Goal: Manage account settings

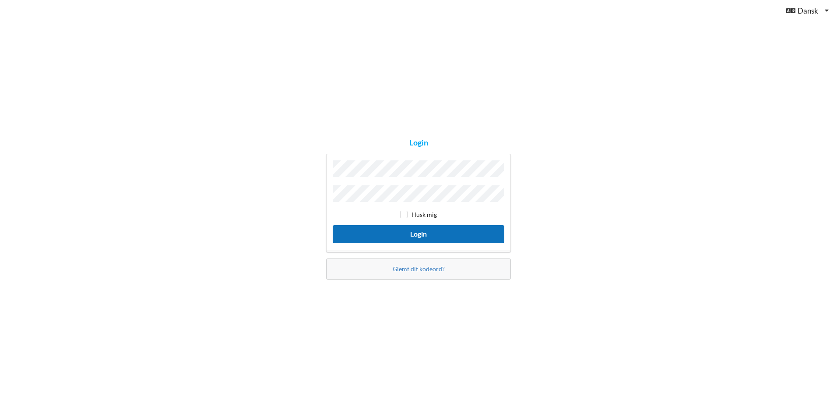
click at [408, 230] on button "Login" at bounding box center [419, 234] width 172 height 18
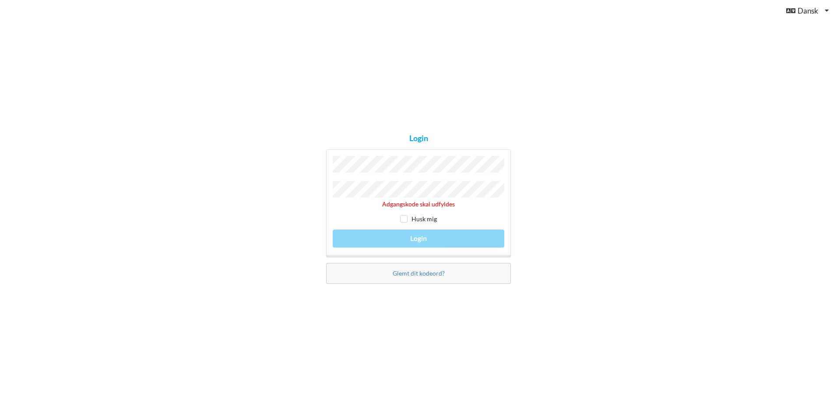
click at [330, 165] on div "Adgangskode skal udfyldes Husk mig Login" at bounding box center [418, 202] width 185 height 107
click at [418, 271] on link "Glemt dit kodeord?" at bounding box center [419, 272] width 52 height 7
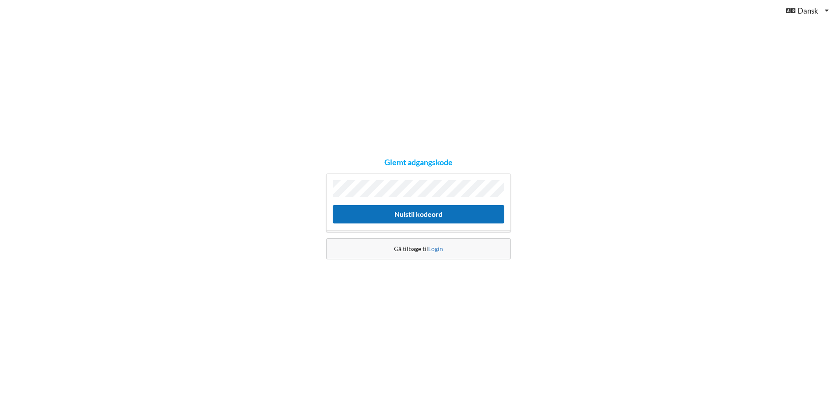
click at [386, 214] on button "Nulstil kodeord" at bounding box center [419, 214] width 172 height 18
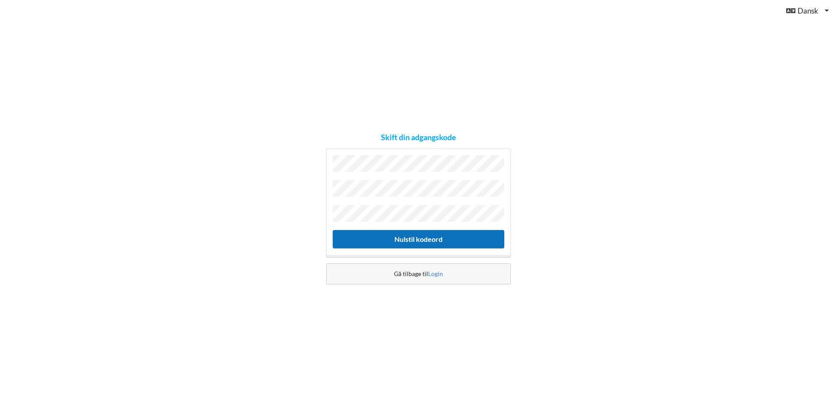
click at [431, 231] on button "Nulstil kodeord" at bounding box center [419, 239] width 172 height 18
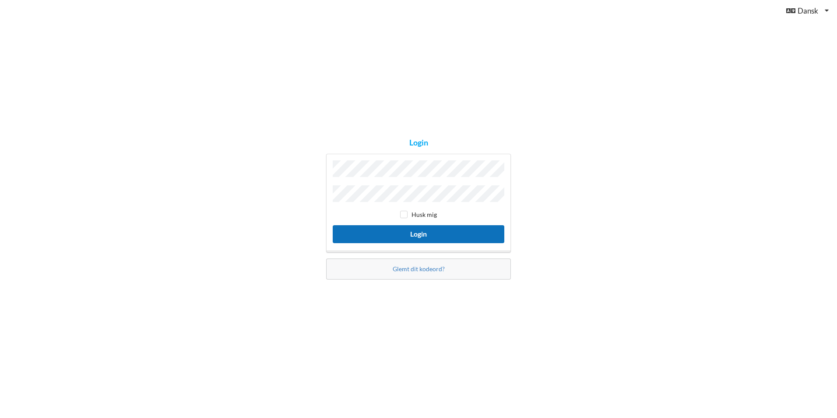
click at [417, 231] on button "Login" at bounding box center [419, 234] width 172 height 18
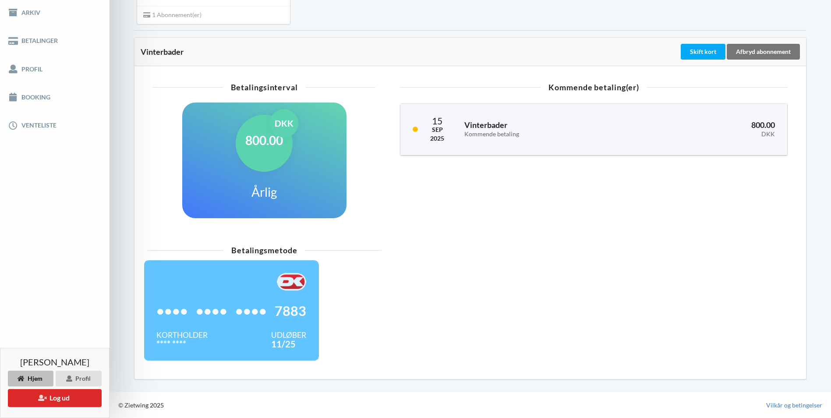
scroll to position [52, 0]
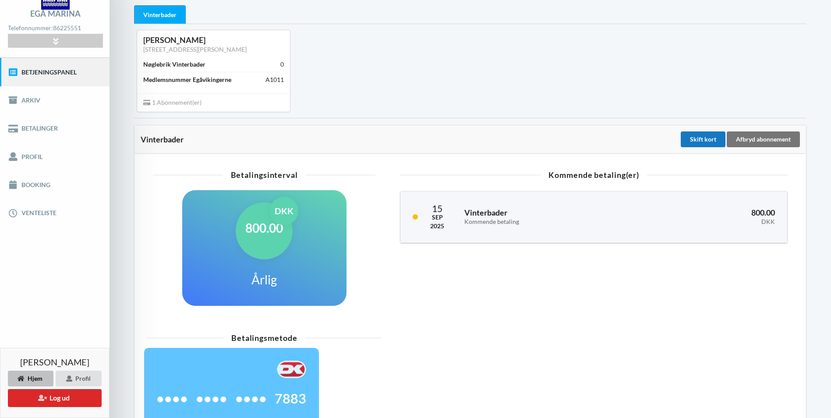
click at [702, 140] on div "Skift kort" at bounding box center [703, 139] width 45 height 16
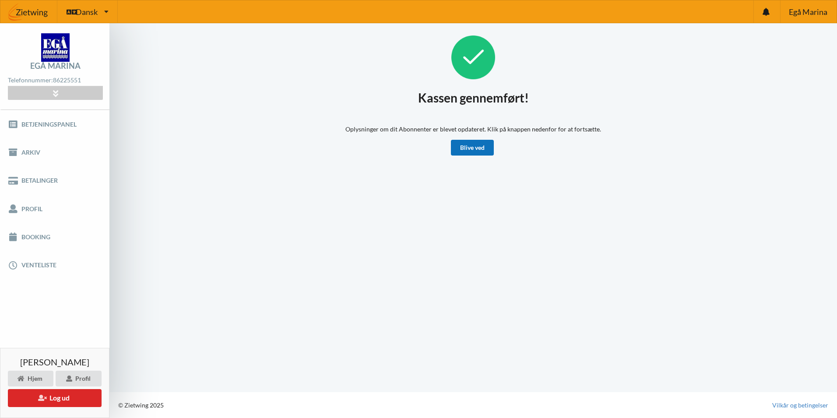
click at [477, 149] on link "Blive ved" at bounding box center [472, 148] width 43 height 16
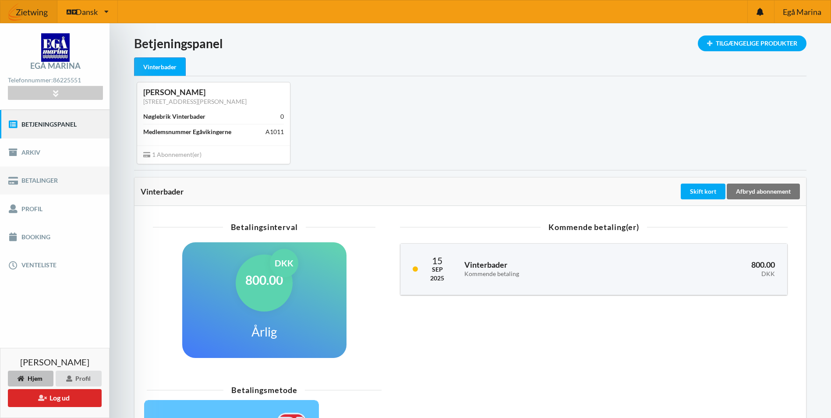
click at [37, 176] on link "Betalinger" at bounding box center [54, 180] width 109 height 28
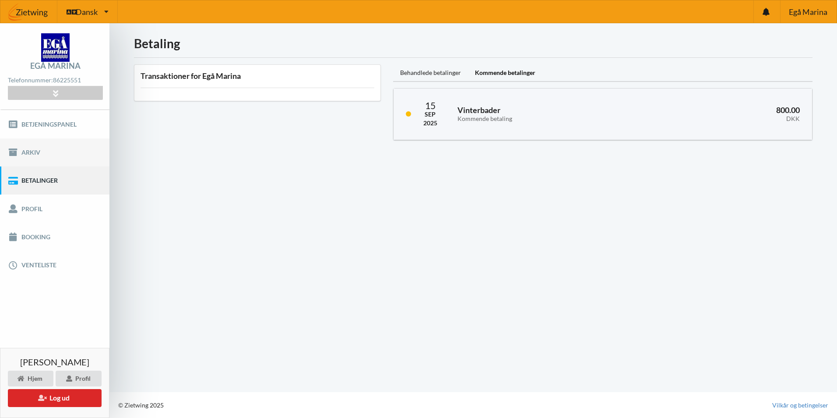
click at [31, 150] on link "Arkiv" at bounding box center [54, 152] width 109 height 28
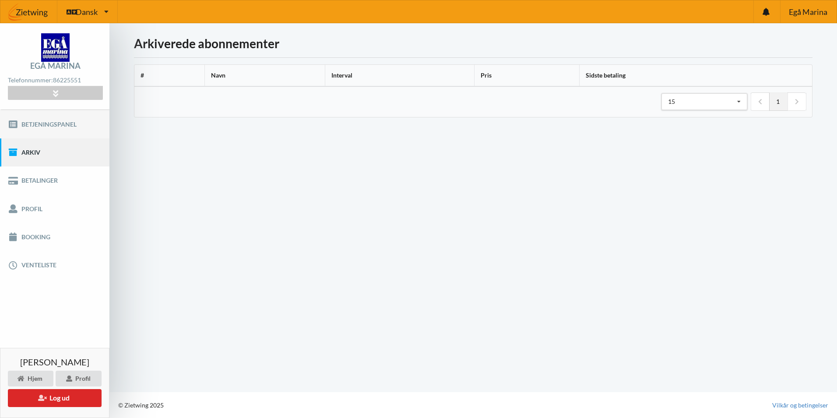
click at [35, 123] on link "Betjeningspanel" at bounding box center [54, 124] width 109 height 28
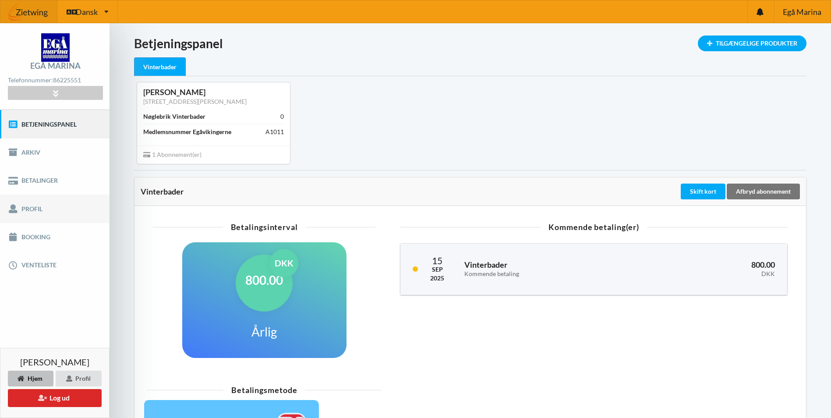
click at [25, 206] on link "Profil" at bounding box center [54, 208] width 109 height 28
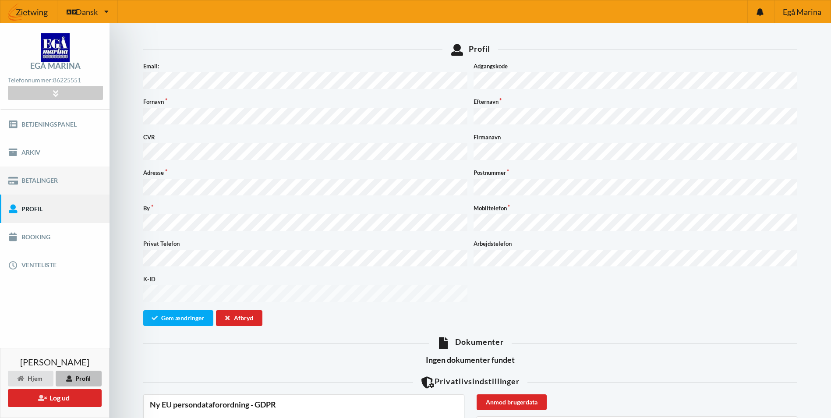
click at [32, 176] on link "Betalinger" at bounding box center [54, 180] width 109 height 28
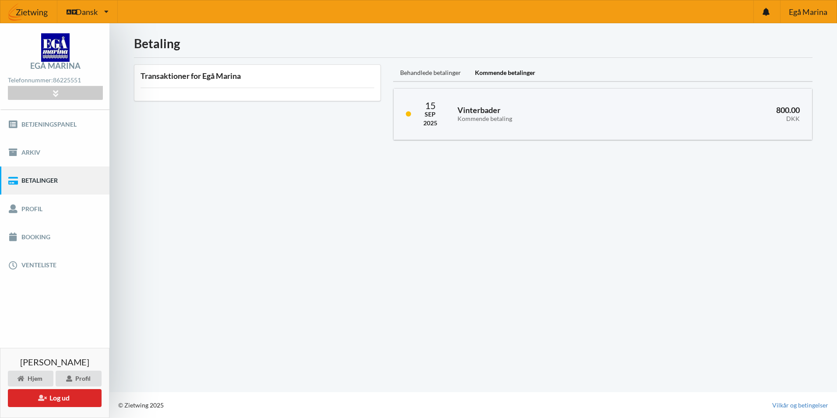
click at [427, 71] on div "Behandlede betalinger" at bounding box center [430, 73] width 75 height 18
click at [507, 70] on div "Kommende betalinger" at bounding box center [505, 73] width 74 height 18
click at [70, 397] on button "Log ud" at bounding box center [55, 398] width 94 height 18
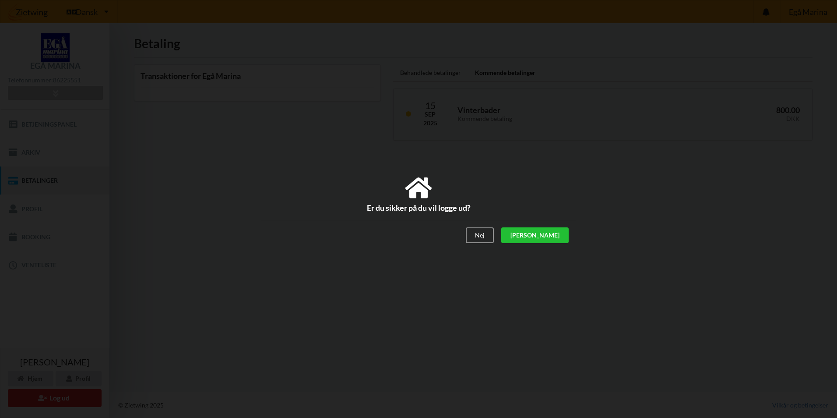
click at [554, 232] on div "[PERSON_NAME]" at bounding box center [534, 236] width 67 height 16
